Goal: Transaction & Acquisition: Purchase product/service

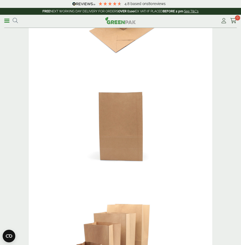
scroll to position [112, 0]
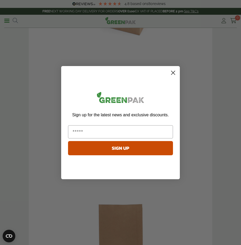
click at [175, 73] on circle "Close dialog" at bounding box center [173, 72] width 9 height 9
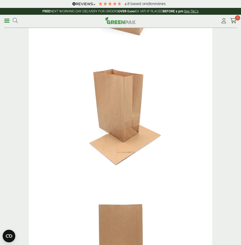
scroll to position [0, 0]
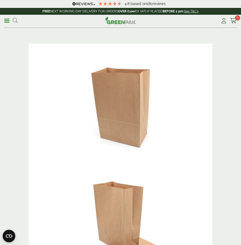
drag, startPoint x: 161, startPoint y: 59, endPoint x: 45, endPoint y: 111, distance: 127.3
click at [45, 111] on img at bounding box center [120, 105] width 183 height 122
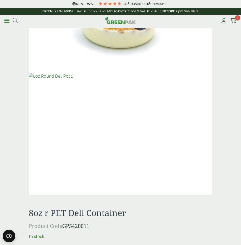
scroll to position [421, 0]
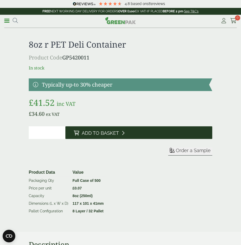
scroll to position [534, 0]
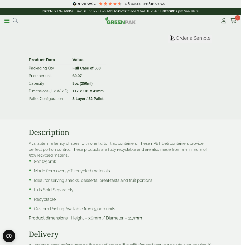
scroll to position [646, 0]
